Goal: Transaction & Acquisition: Book appointment/travel/reservation

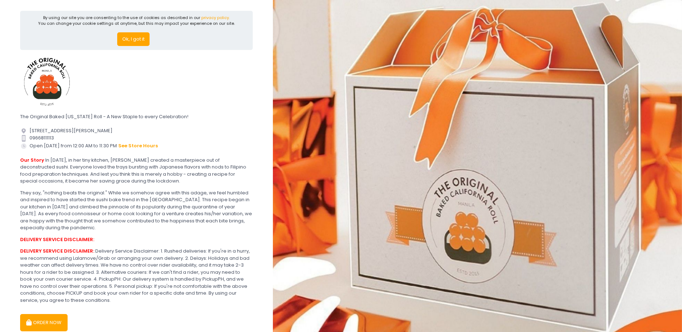
click at [125, 35] on button "Ok, I got it" at bounding box center [133, 39] width 32 height 14
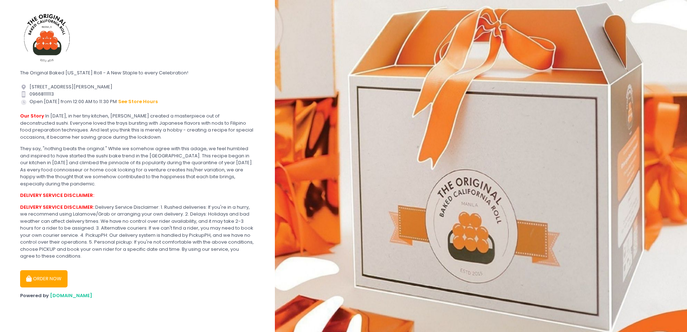
click at [55, 271] on button "ORDER NOW" at bounding box center [43, 278] width 47 height 17
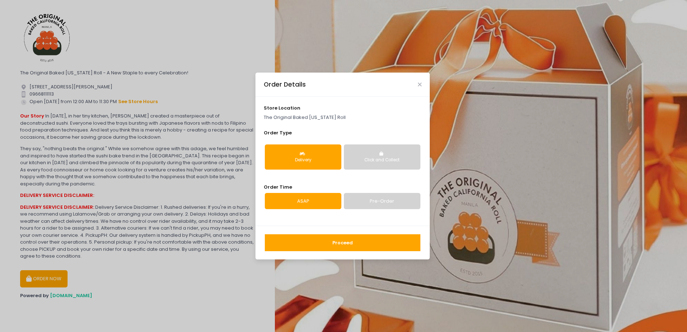
click at [392, 153] on button "Click and Collect" at bounding box center [382, 157] width 77 height 25
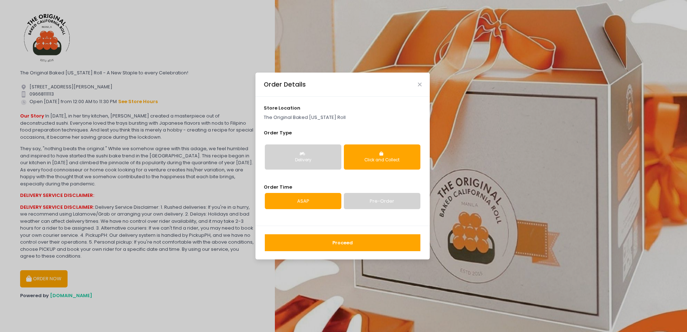
click at [386, 195] on link "Pre-Order" at bounding box center [382, 201] width 77 height 17
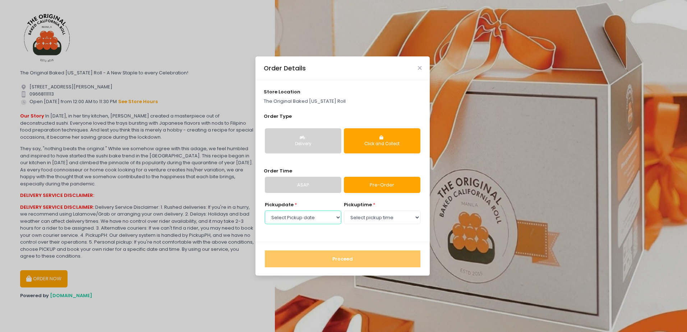
click at [325, 220] on select "Select Pickup date [DATE] [DATE] [DATE] [DATE] [DATE] [DATE] [DATE] [DATE] [DAT…" at bounding box center [303, 218] width 77 height 14
select select "[DATE]"
click at [265, 211] on select "Select Pickup date [DATE] [DATE] [DATE] [DATE] [DATE] [DATE] [DATE] [DATE] [DAT…" at bounding box center [303, 218] width 77 height 14
click at [366, 210] on div "pickup time * Select pickup time 12:00 AM - 12:30 AM 12:30 AM - 01:00 AM 01:00 …" at bounding box center [382, 213] width 77 height 24
click at [366, 215] on select "Select pickup time 12:00 AM - 12:30 AM 12:30 AM - 01:00 AM 01:00 AM - 01:30 AM …" at bounding box center [382, 218] width 77 height 14
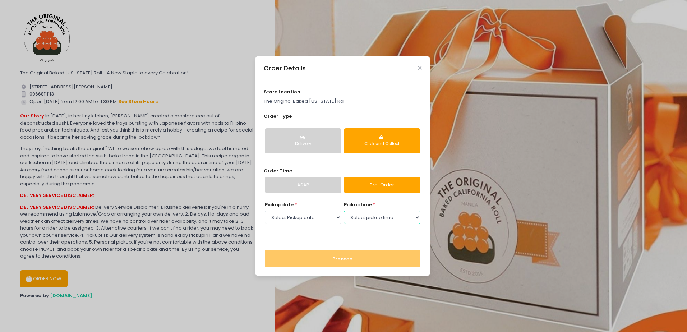
select select "12:30"
click at [344, 211] on select "Select pickup time 12:00 AM - 12:30 AM 12:30 AM - 01:00 AM 01:00 AM - 01:30 AM …" at bounding box center [382, 218] width 77 height 14
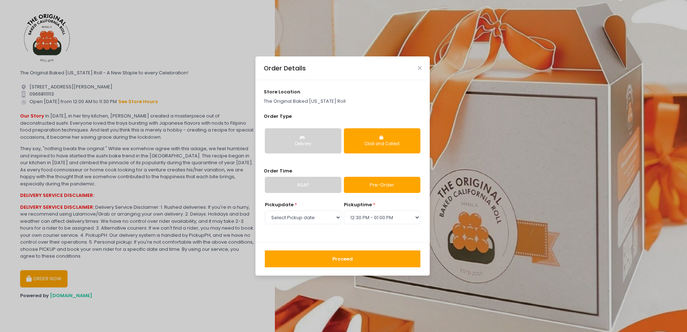
click at [360, 259] on button "Proceed" at bounding box center [343, 259] width 156 height 17
